Goal: Information Seeking & Learning: Learn about a topic

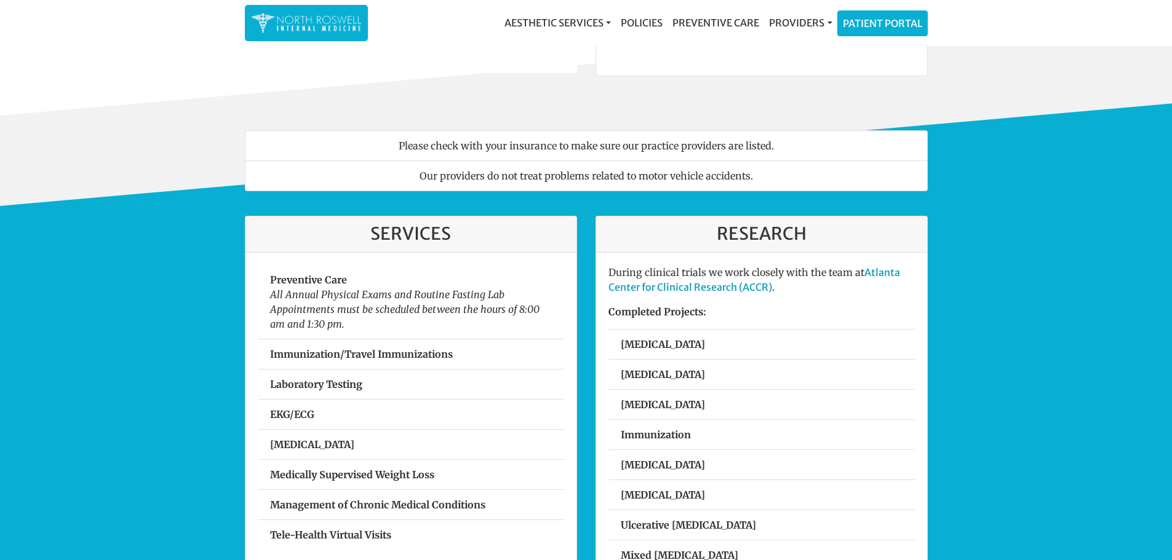
scroll to position [308, 0]
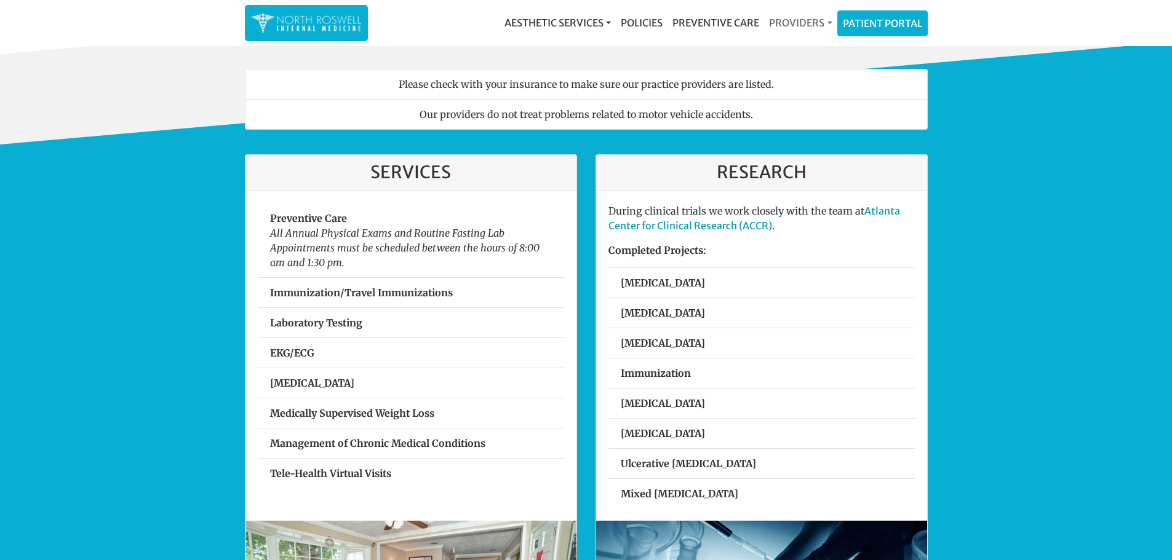
click at [830, 24] on link "Providers" at bounding box center [800, 22] width 73 height 25
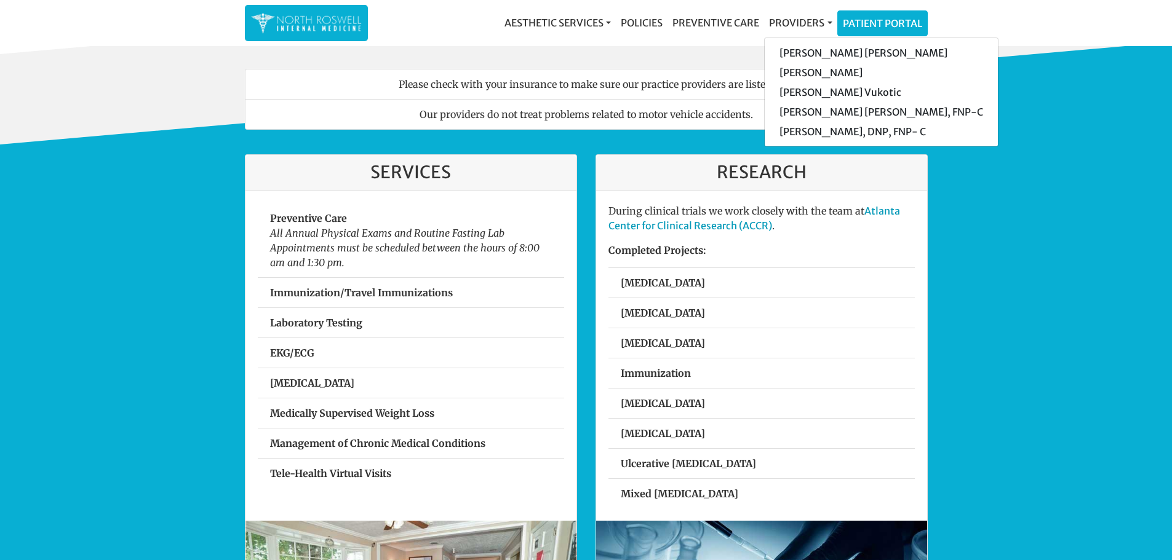
click at [1026, 236] on div "Services Preventive Care All Annual Physical Exams and Routine Fasting Lab Appo…" at bounding box center [586, 405] width 1172 height 520
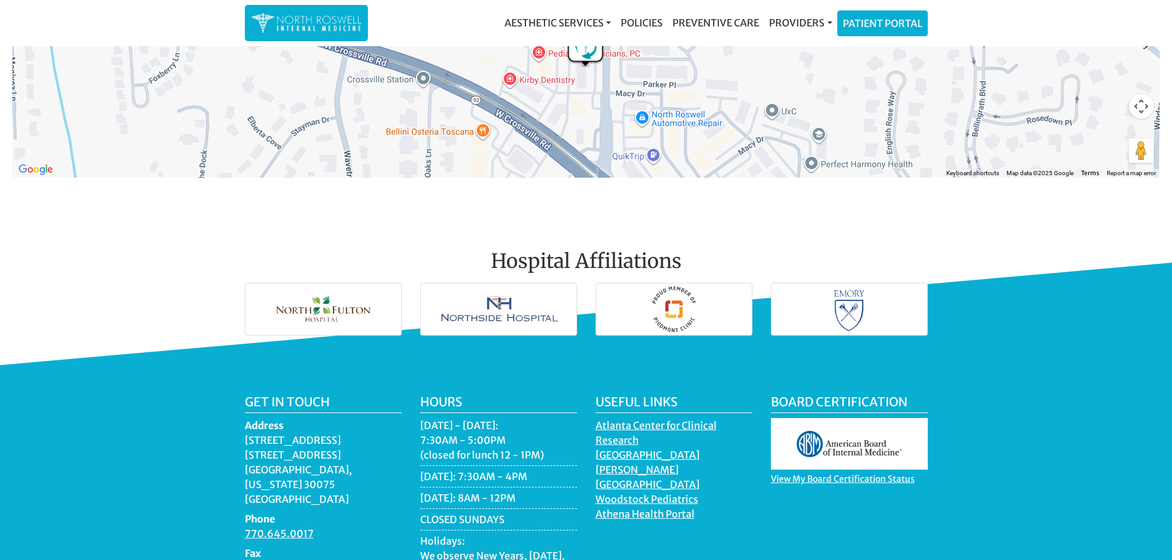
scroll to position [112, 0]
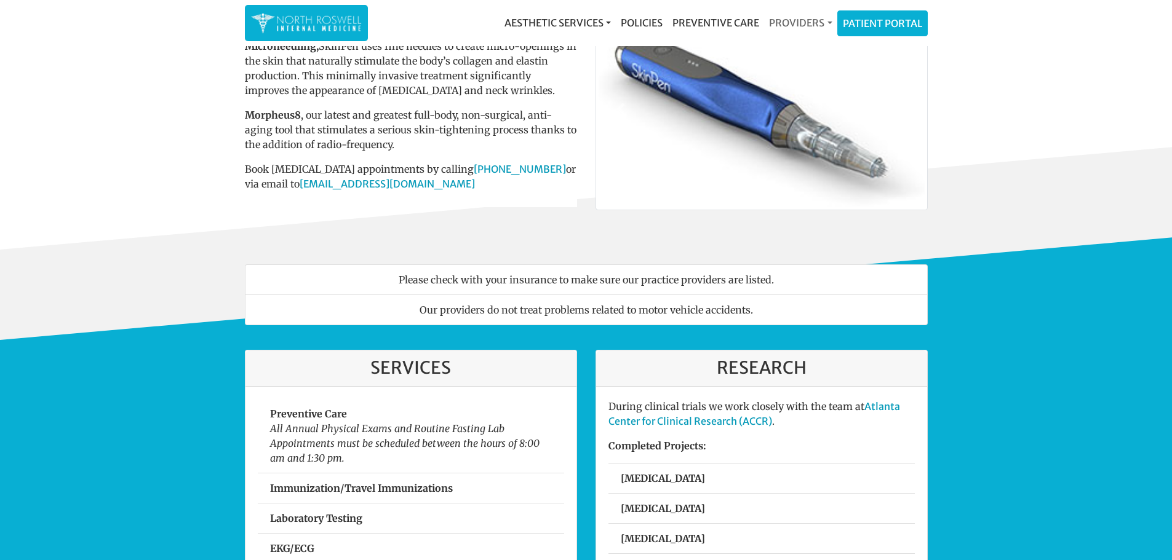
click at [812, 27] on link "Providers" at bounding box center [800, 22] width 73 height 25
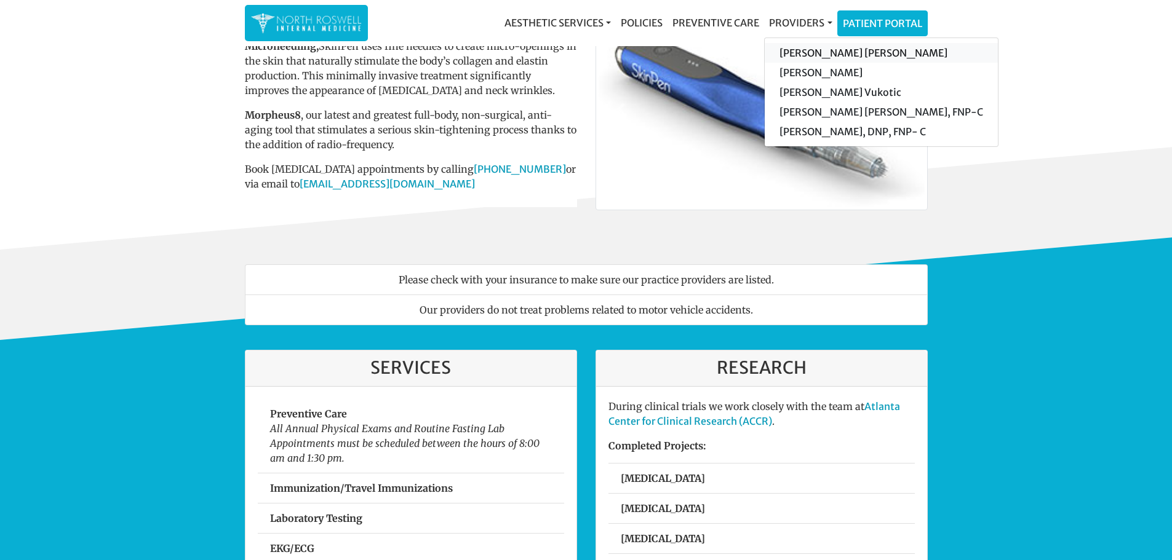
click at [826, 54] on link "[PERSON_NAME] [PERSON_NAME]" at bounding box center [881, 53] width 233 height 20
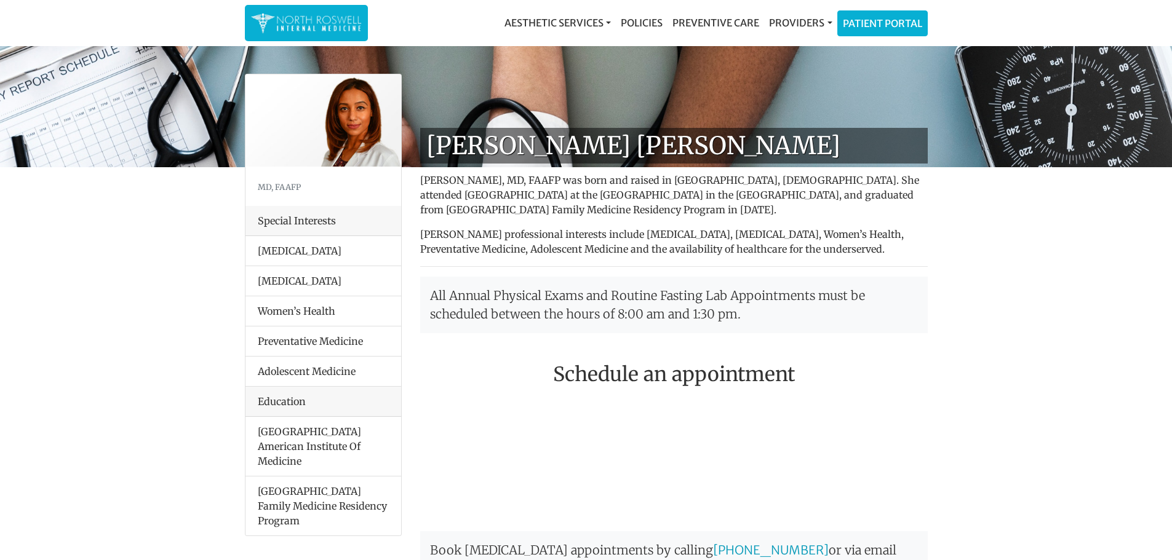
click at [282, 280] on li "[MEDICAL_DATA]" at bounding box center [323, 281] width 156 height 31
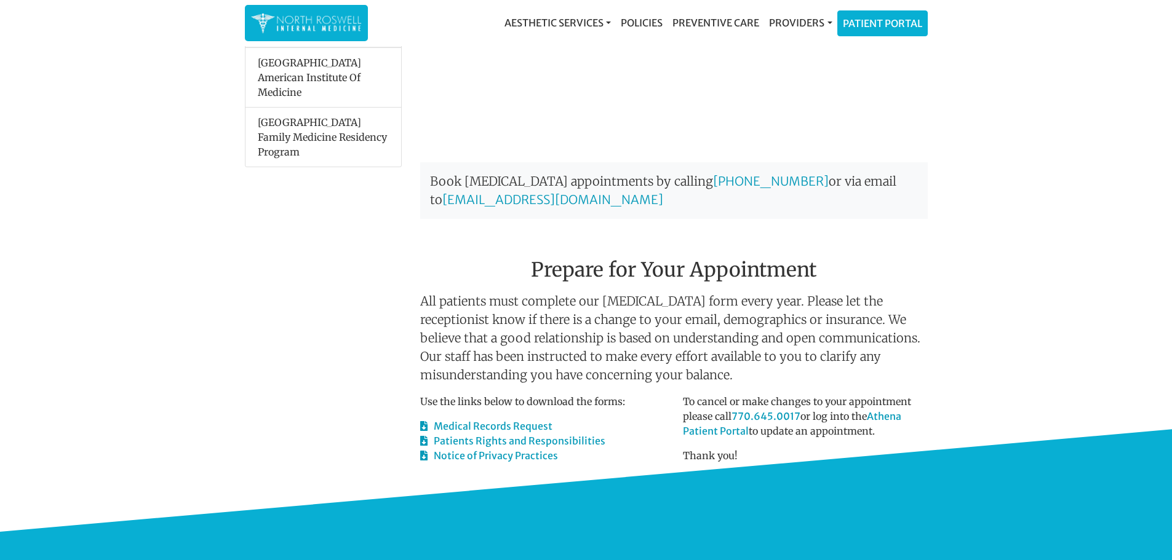
scroll to position [664, 0]
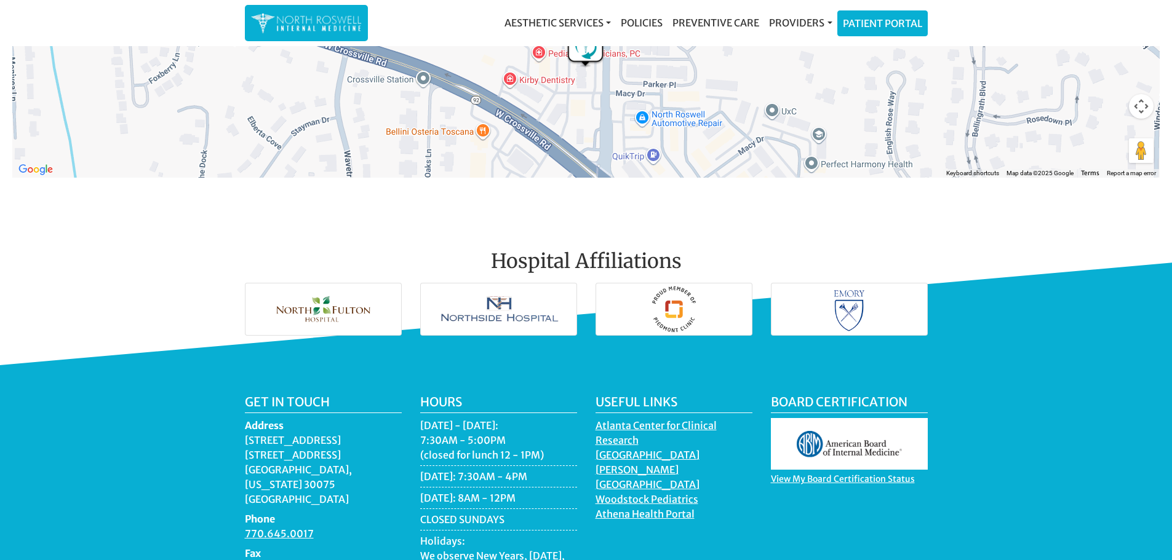
scroll to position [1722, 0]
